Goal: Use online tool/utility: Utilize a website feature to perform a specific function

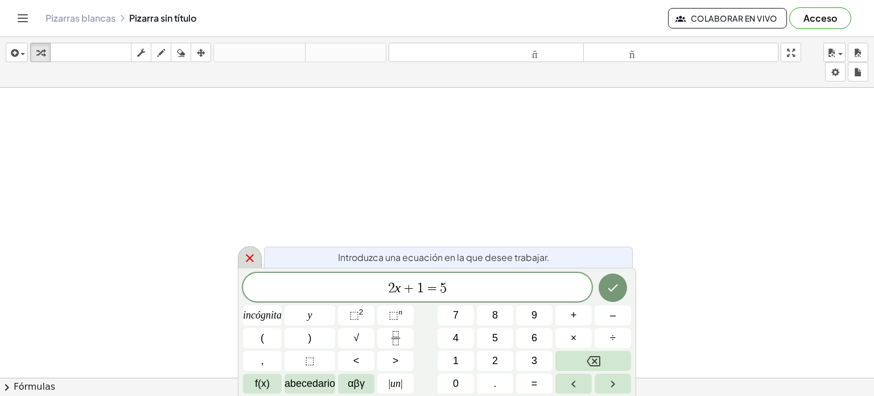
click at [248, 260] on icon at bounding box center [250, 258] width 8 height 8
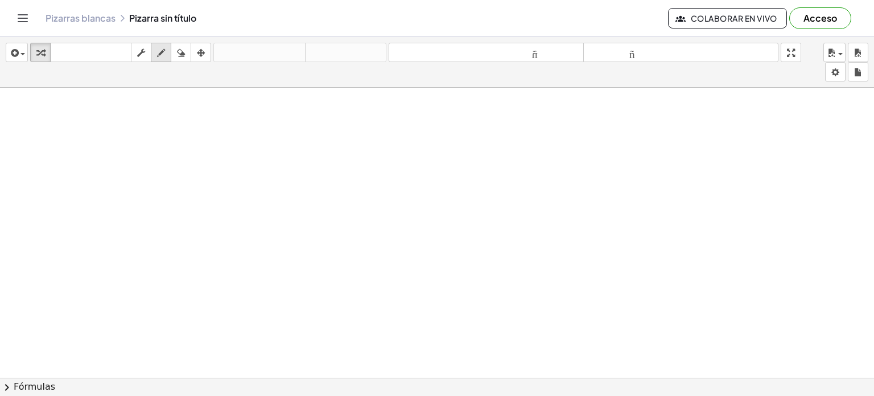
click at [162, 54] on icon "button" at bounding box center [161, 53] width 8 height 14
click at [162, 53] on icon "button" at bounding box center [161, 53] width 8 height 14
drag, startPoint x: 159, startPoint y: 125, endPoint x: 178, endPoint y: 145, distance: 27.8
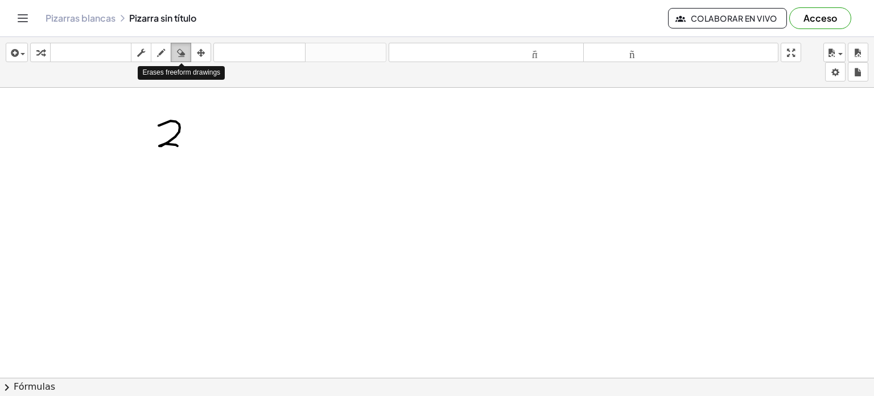
click at [180, 53] on icon "button" at bounding box center [181, 53] width 8 height 14
drag, startPoint x: 162, startPoint y: 125, endPoint x: 176, endPoint y: 135, distance: 17.5
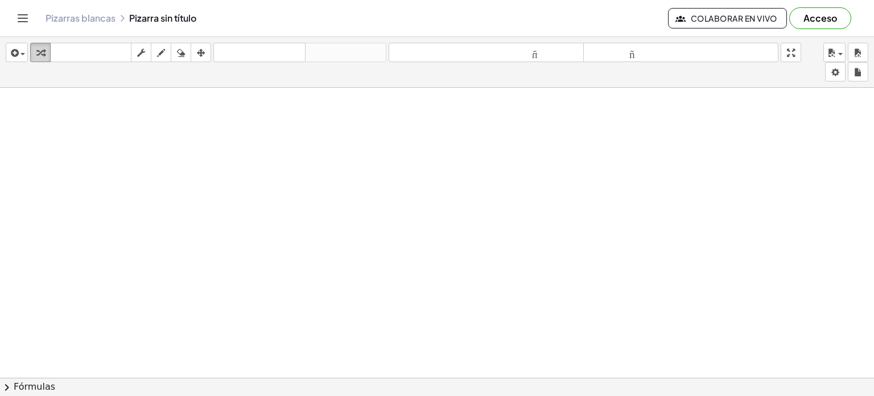
drag, startPoint x: 332, startPoint y: 262, endPoint x: 40, endPoint y: 52, distance: 359.5
click at [40, 52] on icon "button" at bounding box center [40, 53] width 8 height 14
